Goal: Task Accomplishment & Management: Complete application form

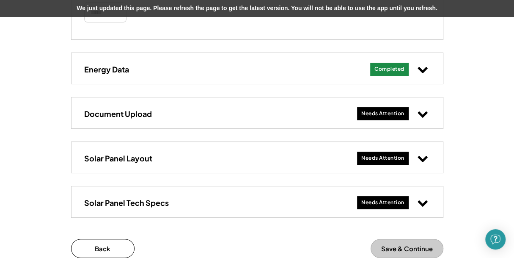
click at [414, 113] on div "Needs Attention" at bounding box center [393, 113] width 73 height 17
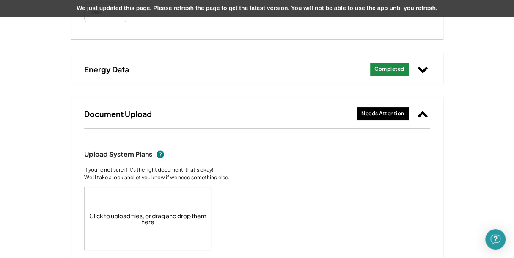
drag, startPoint x: 414, startPoint y: 113, endPoint x: 452, endPoint y: 110, distance: 37.4
click at [452, 110] on div "Add Your Solar System's Details 19 kW System at 5445 McGraw Gap Rd These are th…" at bounding box center [257, 73] width 514 height 746
click at [424, 110] on icon at bounding box center [422, 113] width 11 height 11
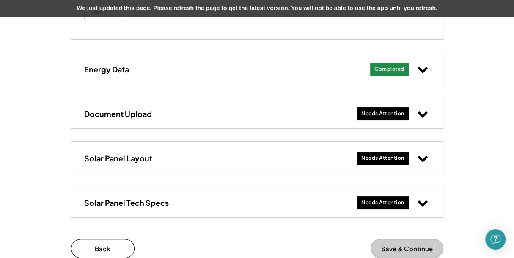
click at [423, 159] on use at bounding box center [423, 159] width 10 height 6
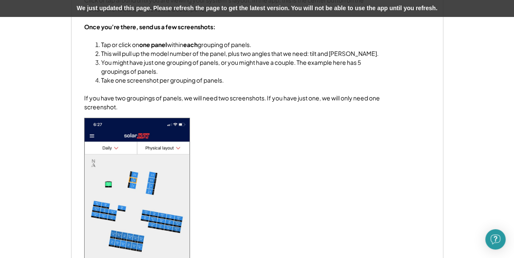
scroll to position [581, 0]
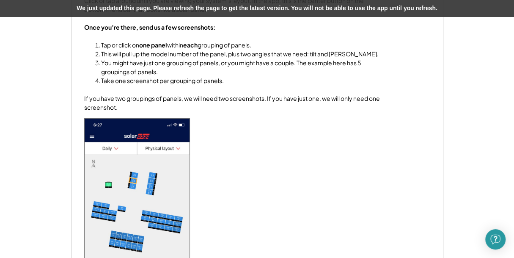
click at [308, 179] on div "Next, we need some information about how your panels are arranged. This is requ…" at bounding box center [257, 147] width 346 height 399
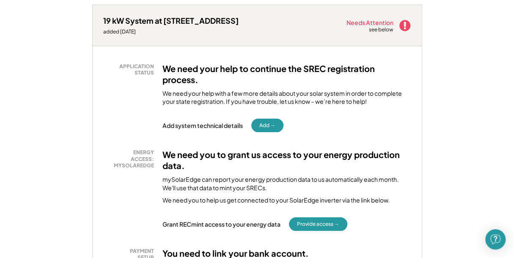
scroll to position [125, 0]
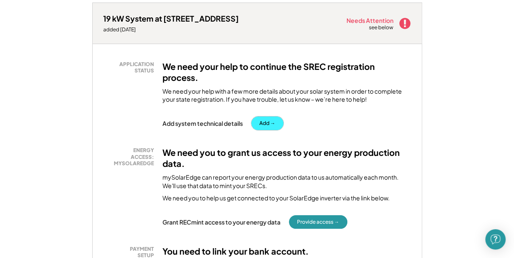
click at [265, 127] on button "Add →" at bounding box center [267, 123] width 32 height 14
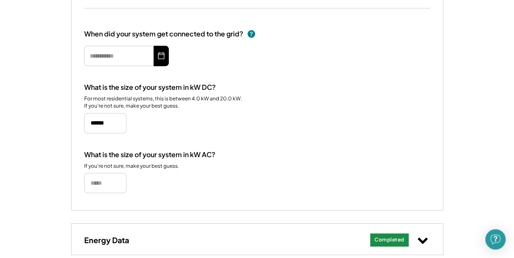
scroll to position [150, 0]
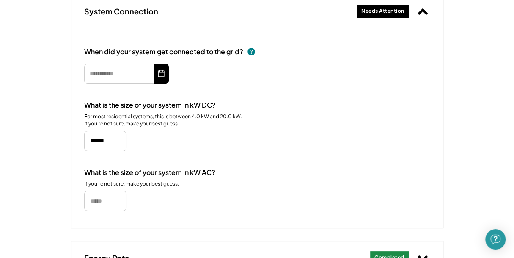
click at [163, 76] on use at bounding box center [161, 73] width 8 height 8
click at [124, 73] on input "text" at bounding box center [126, 74] width 85 height 20
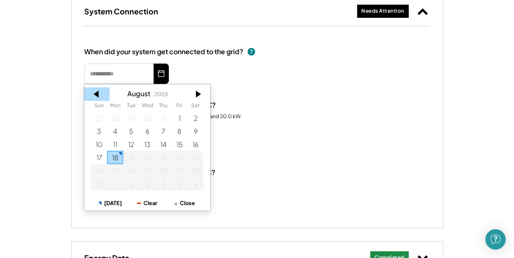
click at [98, 92] on div at bounding box center [96, 94] width 25 height 14
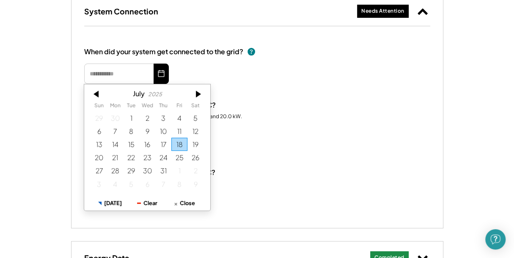
click at [98, 92] on div at bounding box center [96, 94] width 25 height 14
click at [99, 90] on div at bounding box center [96, 94] width 25 height 14
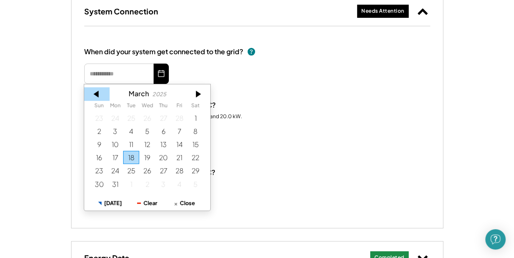
click at [99, 90] on div at bounding box center [96, 94] width 25 height 14
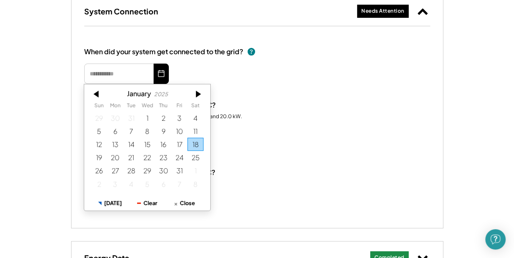
click at [99, 90] on div at bounding box center [96, 94] width 25 height 14
click at [99, 94] on div at bounding box center [96, 94] width 25 height 14
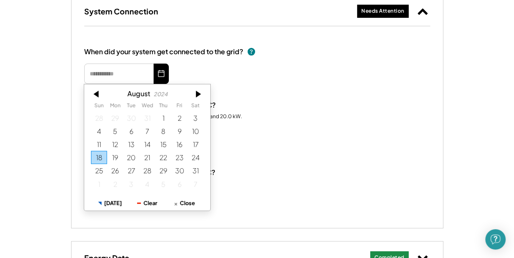
click at [99, 94] on div at bounding box center [96, 94] width 25 height 14
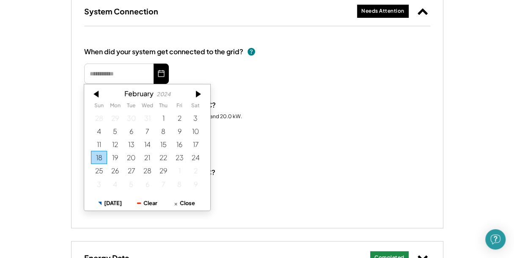
click at [99, 94] on div at bounding box center [96, 94] width 25 height 14
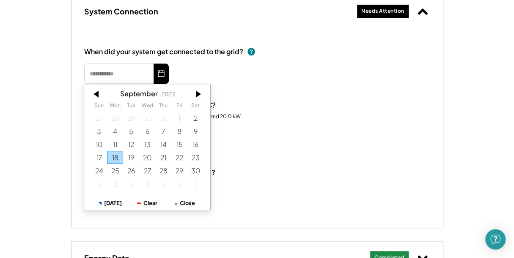
click at [99, 94] on div at bounding box center [96, 94] width 25 height 14
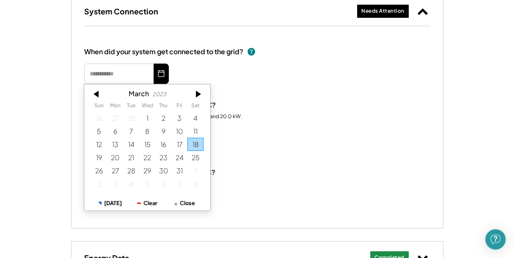
click at [99, 94] on div at bounding box center [96, 94] width 25 height 14
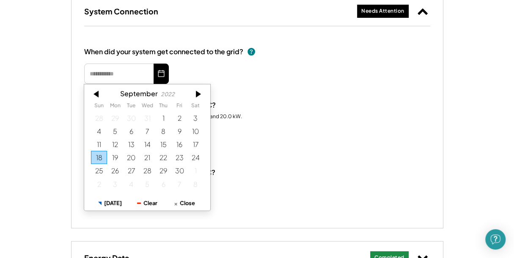
drag, startPoint x: 99, startPoint y: 94, endPoint x: 117, endPoint y: 105, distance: 21.6
click at [117, 105] on div "September 2022 Sun Mon Tue Wed Thu Fri Sat 28 29 30 31 1 2 3 4 5 6 7 8 9 10 11 …" at bounding box center [147, 149] width 126 height 121
click at [169, 96] on div "2022" at bounding box center [168, 94] width 14 height 6
click at [169, 94] on div "2022" at bounding box center [168, 94] width 14 height 6
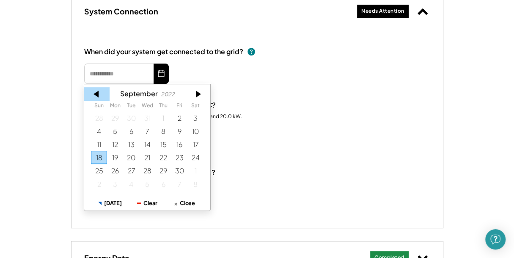
click at [98, 96] on div at bounding box center [96, 94] width 25 height 14
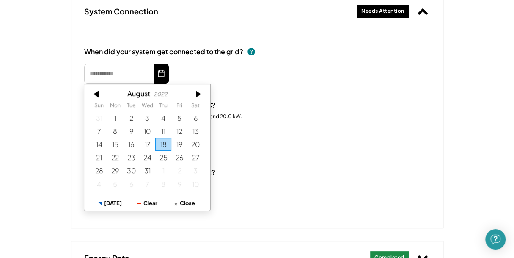
click at [98, 96] on div at bounding box center [96, 94] width 25 height 14
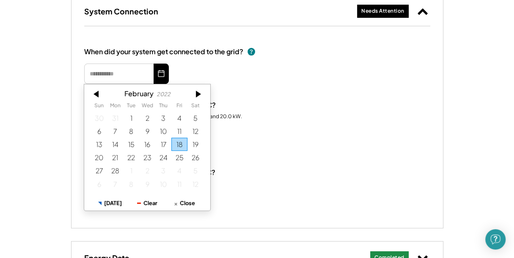
click at [98, 96] on div at bounding box center [96, 94] width 25 height 14
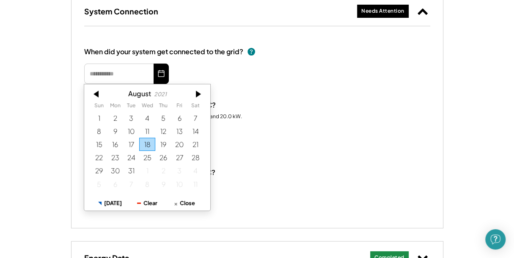
click at [98, 96] on div at bounding box center [96, 94] width 25 height 14
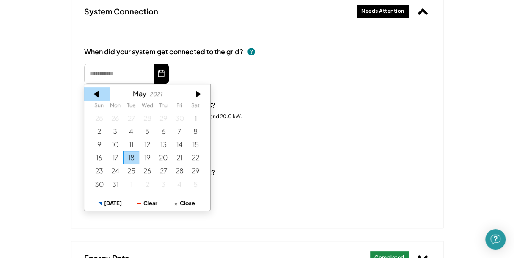
click at [101, 95] on div at bounding box center [96, 94] width 25 height 14
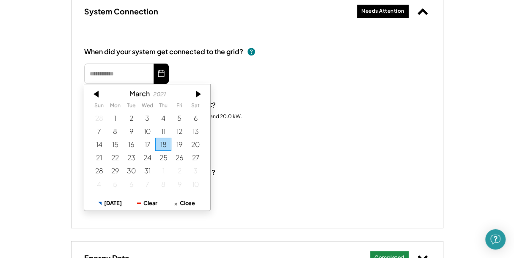
click at [101, 95] on div at bounding box center [96, 94] width 25 height 14
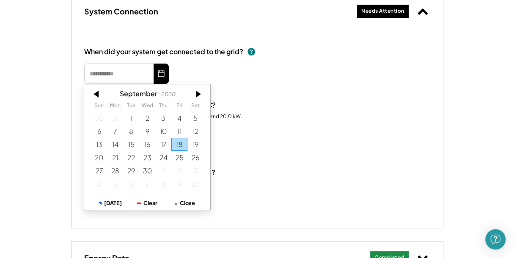
click at [101, 95] on div at bounding box center [96, 94] width 25 height 14
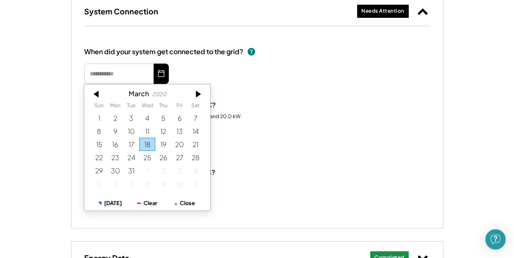
click at [101, 95] on div at bounding box center [96, 94] width 25 height 14
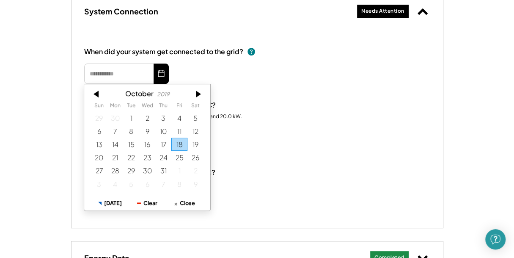
click at [101, 95] on div at bounding box center [96, 94] width 25 height 14
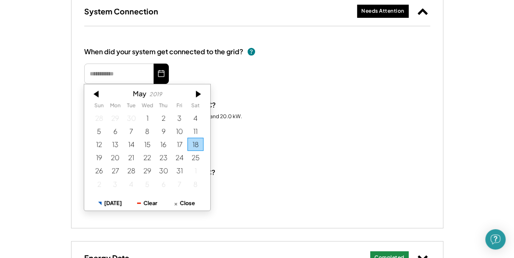
click at [101, 95] on div at bounding box center [96, 94] width 25 height 14
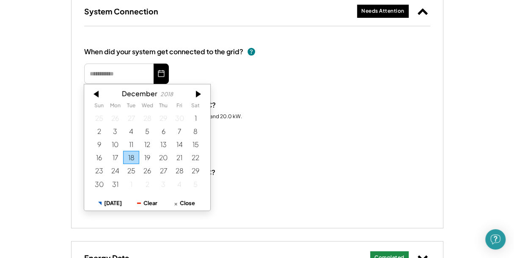
click at [101, 95] on div at bounding box center [96, 94] width 25 height 14
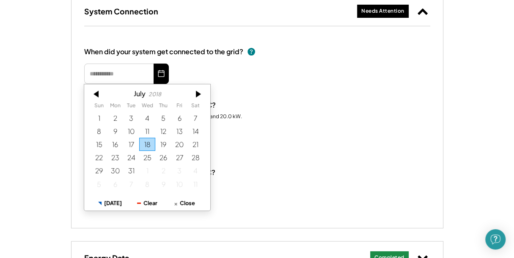
click at [101, 95] on div at bounding box center [96, 94] width 25 height 14
drag, startPoint x: 129, startPoint y: 138, endPoint x: 151, endPoint y: 141, distance: 22.2
click at [151, 141] on tbody "27 28 29 30 31 1 2 3 4 5 6 7 8 9 10 11 12 13 14 15 16 17 18 19 20 21 22 23 24 2…" at bounding box center [147, 150] width 113 height 79
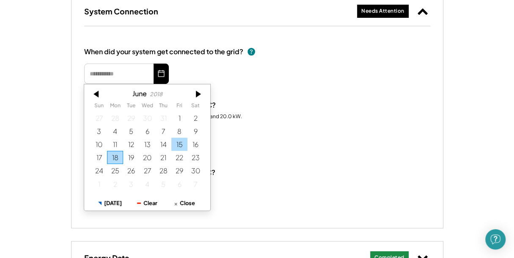
click at [178, 139] on div "15" at bounding box center [179, 144] width 16 height 13
type input "*********"
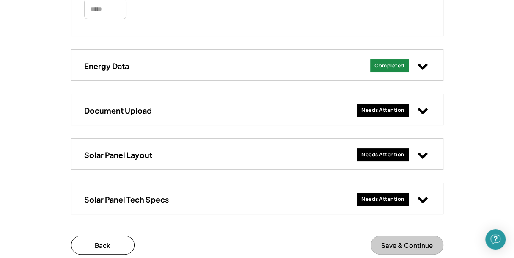
scroll to position [343, 0]
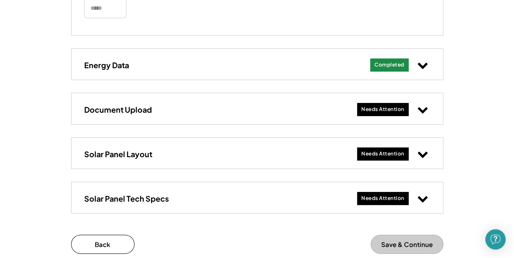
click at [424, 113] on icon at bounding box center [422, 109] width 11 height 11
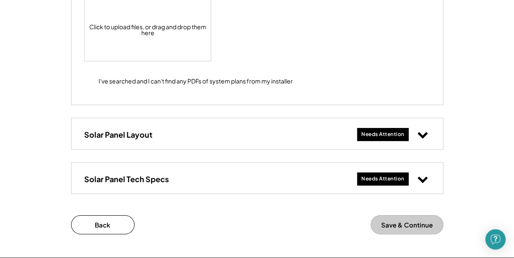
scroll to position [531, 0]
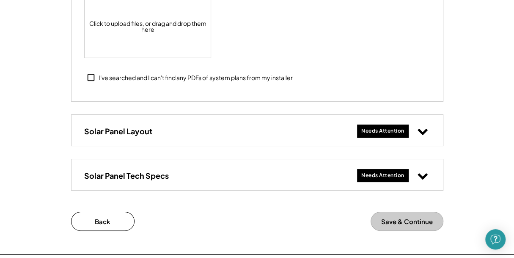
click at [422, 133] on use at bounding box center [423, 132] width 10 height 6
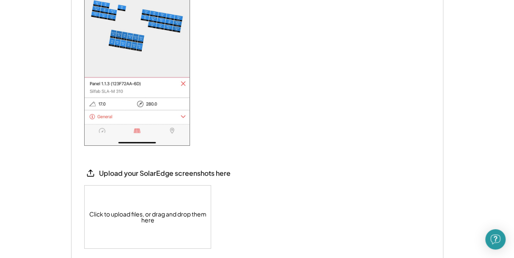
scroll to position [954, 0]
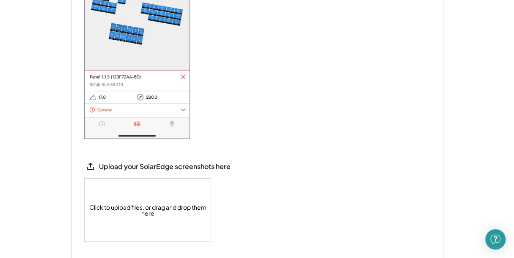
click at [126, 200] on div "Click to upload files, or drag and drop them here" at bounding box center [148, 210] width 127 height 63
click at [116, 208] on div "Click to upload files, or drag and drop them here" at bounding box center [148, 210] width 127 height 63
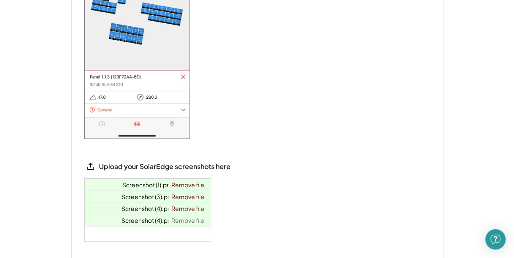
click at [193, 222] on link "Remove file" at bounding box center [187, 220] width 39 height 12
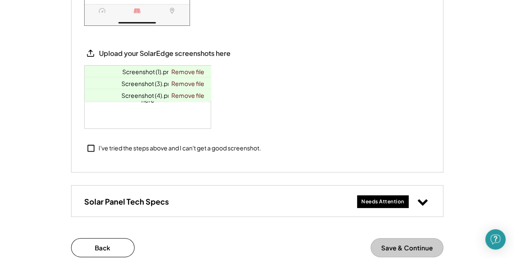
scroll to position [1083, 0]
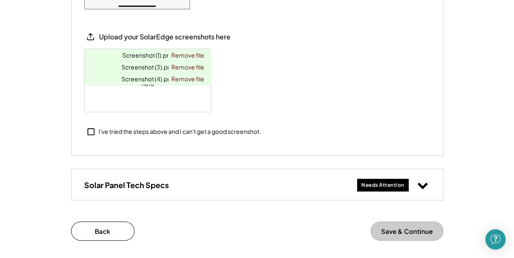
click at [427, 185] on icon at bounding box center [422, 184] width 11 height 11
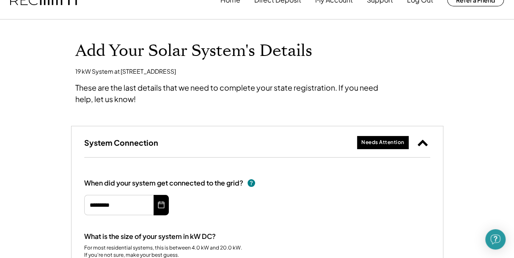
scroll to position [0, 0]
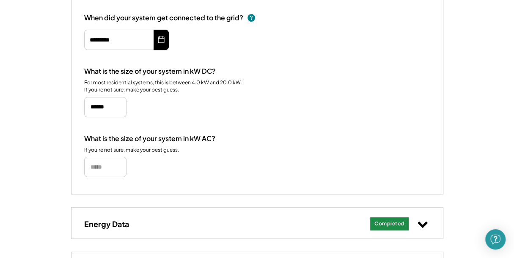
scroll to position [186, 0]
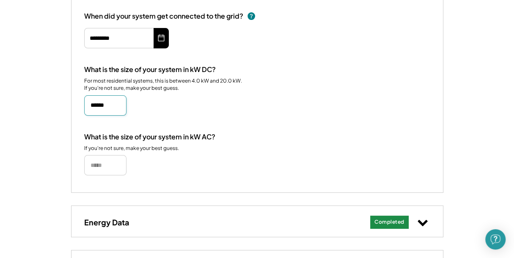
click at [120, 104] on input "input" at bounding box center [105, 105] width 42 height 20
type input "*****"
click at [98, 163] on input "input" at bounding box center [105, 165] width 42 height 20
type input "****"
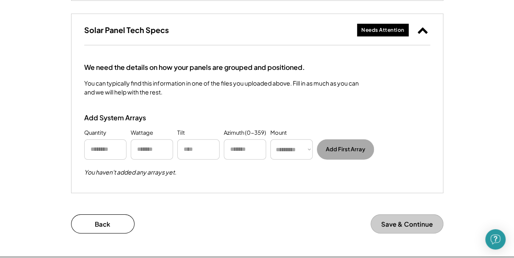
scroll to position [1235, 0]
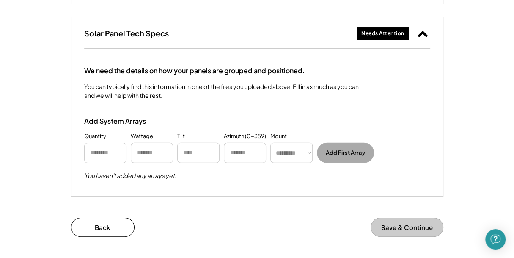
click at [307, 154] on select "********* **** ******" at bounding box center [292, 153] width 42 height 20
select select "******"
click at [271, 143] on select "********* **** ******" at bounding box center [292, 153] width 42 height 20
